Goal: Subscribe to service/newsletter

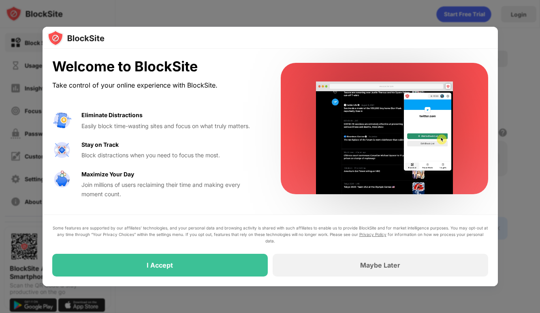
click at [338, 47] on div at bounding box center [270, 38] width 455 height 22
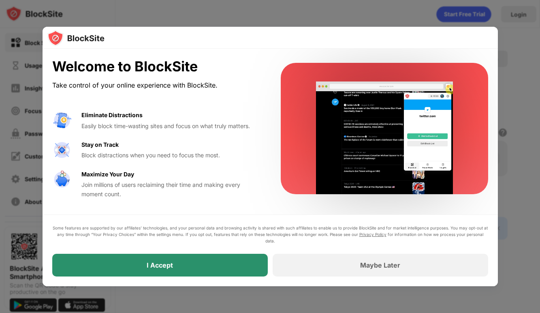
click at [183, 260] on div "I Accept" at bounding box center [159, 264] width 215 height 23
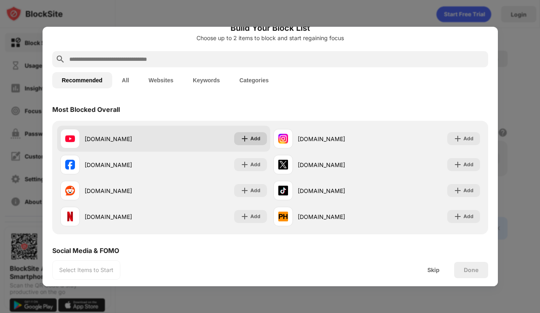
scroll to position [15, 0]
click at [253, 140] on div "Add" at bounding box center [255, 138] width 10 height 8
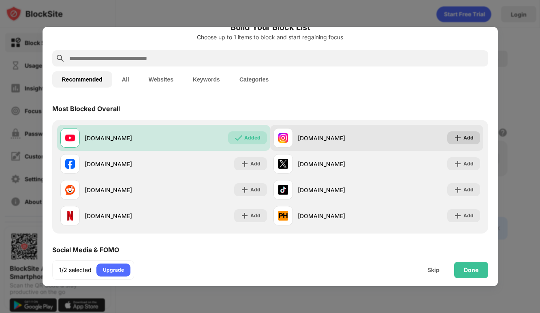
click at [469, 137] on div "Add" at bounding box center [468, 138] width 10 height 8
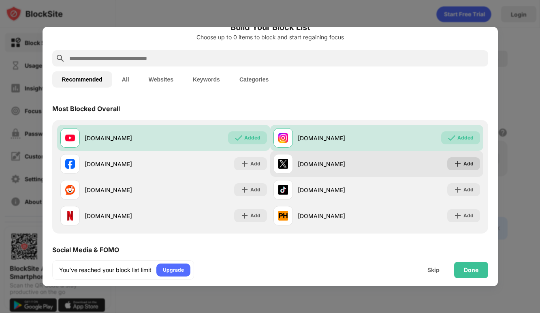
click at [459, 162] on img at bounding box center [457, 164] width 8 height 8
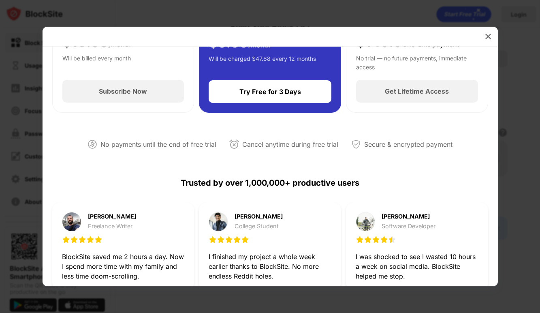
scroll to position [72, 0]
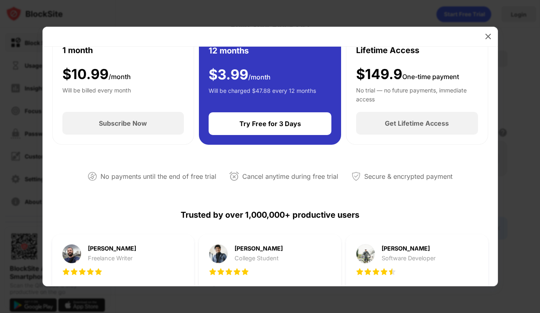
click at [283, 171] on div "Cancel anytime during free trial" at bounding box center [290, 176] width 96 height 12
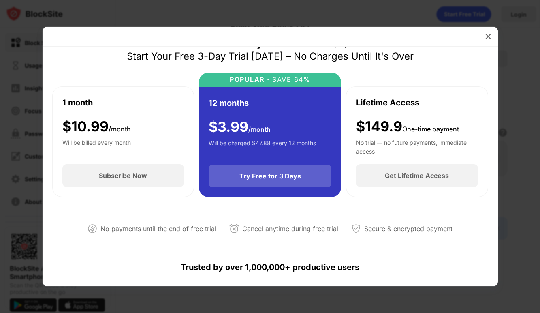
scroll to position [0, 0]
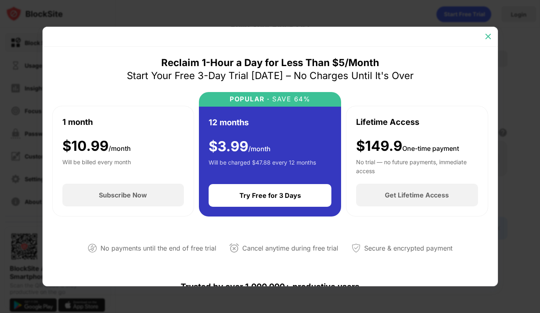
click at [488, 37] on img at bounding box center [488, 36] width 8 height 8
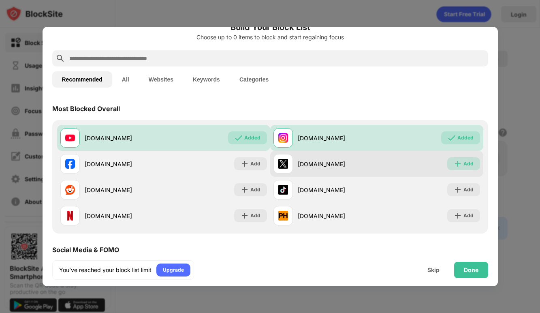
click at [470, 161] on div "Add" at bounding box center [468, 164] width 10 height 8
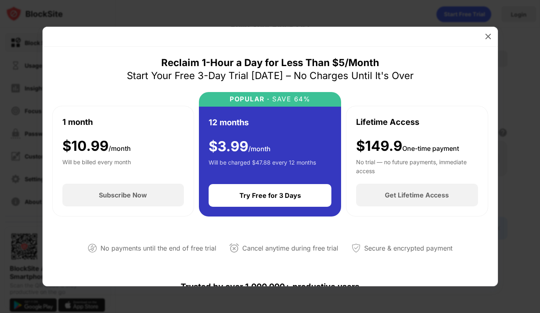
click at [155, 135] on div "1 month $ 10.99 /month Will be billed every month" at bounding box center [123, 145] width 122 height 58
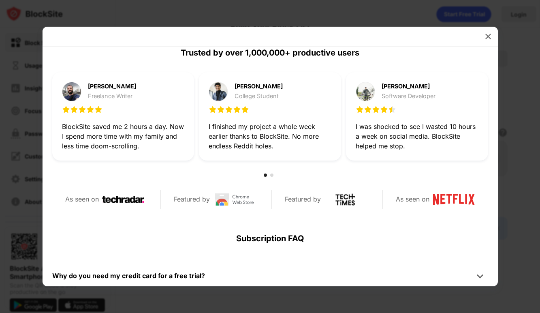
scroll to position [155, 0]
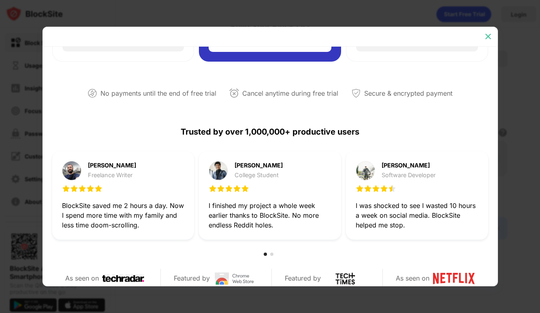
click at [491, 35] on img at bounding box center [488, 36] width 8 height 8
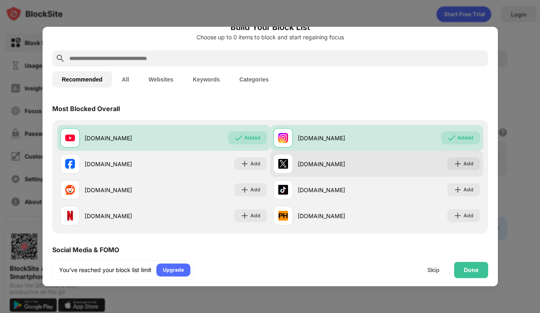
click at [334, 153] on div "[DOMAIN_NAME] Add" at bounding box center [376, 164] width 213 height 26
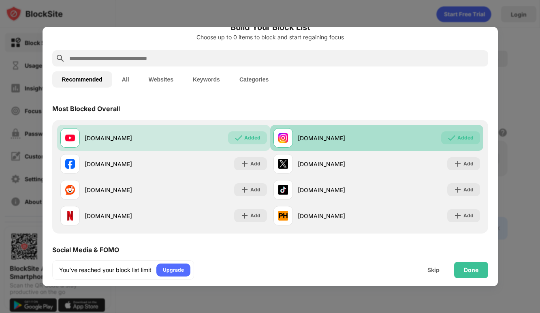
click at [367, 137] on div "[DOMAIN_NAME]" at bounding box center [337, 138] width 79 height 9
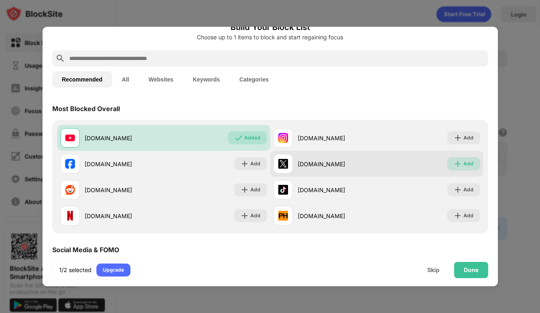
click at [464, 163] on div "Add" at bounding box center [468, 164] width 10 height 8
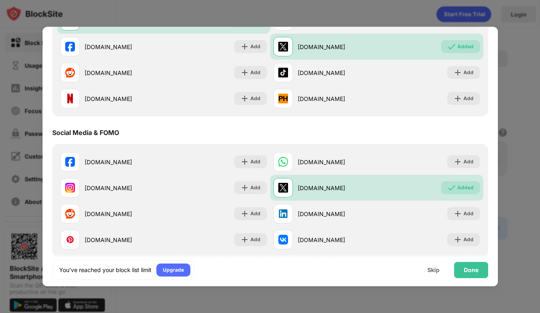
scroll to position [0, 0]
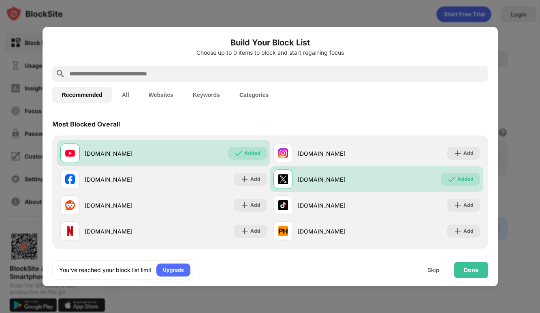
click at [255, 72] on input "text" at bounding box center [276, 74] width 416 height 10
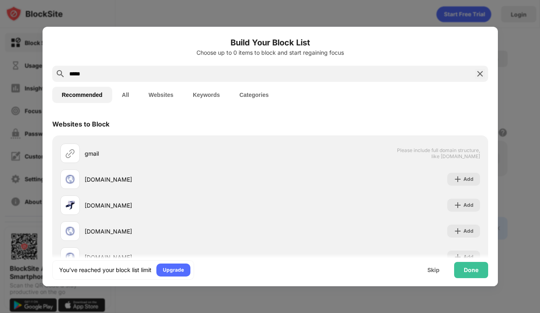
type input "*****"
click at [121, 91] on button "All" at bounding box center [125, 95] width 27 height 16
click at [479, 267] on div "Done" at bounding box center [471, 270] width 34 height 16
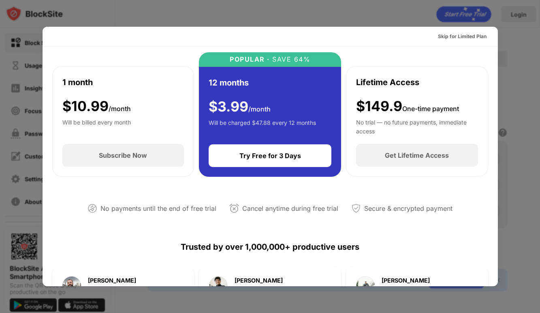
scroll to position [62, 0]
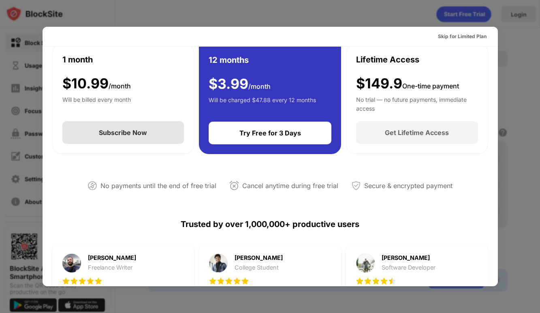
click at [166, 136] on div "Subscribe Now" at bounding box center [123, 132] width 122 height 23
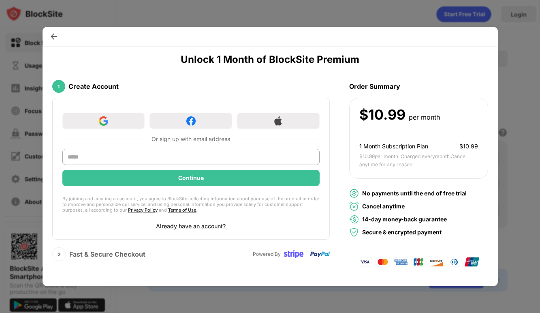
scroll to position [28, 0]
click at [299, 121] on div at bounding box center [278, 121] width 83 height 16
